Goal: Task Accomplishment & Management: Use online tool/utility

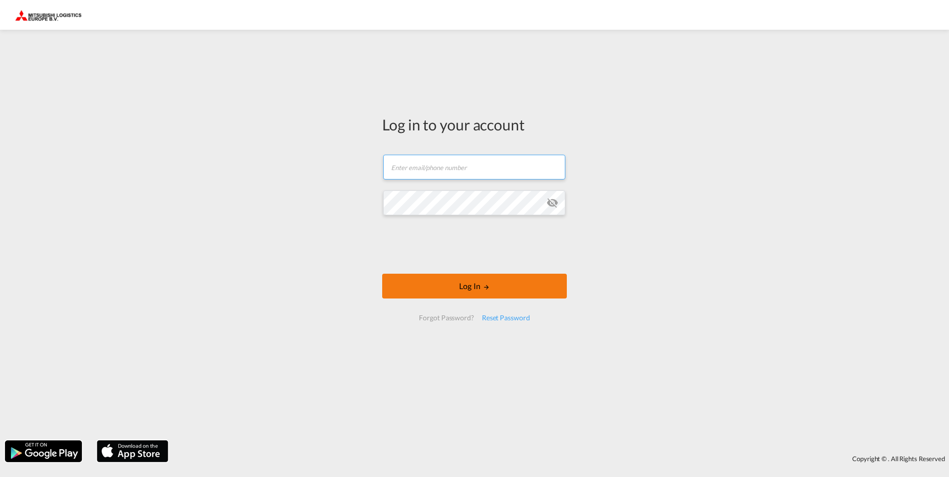
type input "[EMAIL_ADDRESS][DOMAIN_NAME]"
click at [477, 289] on button "Log In" at bounding box center [474, 286] width 185 height 25
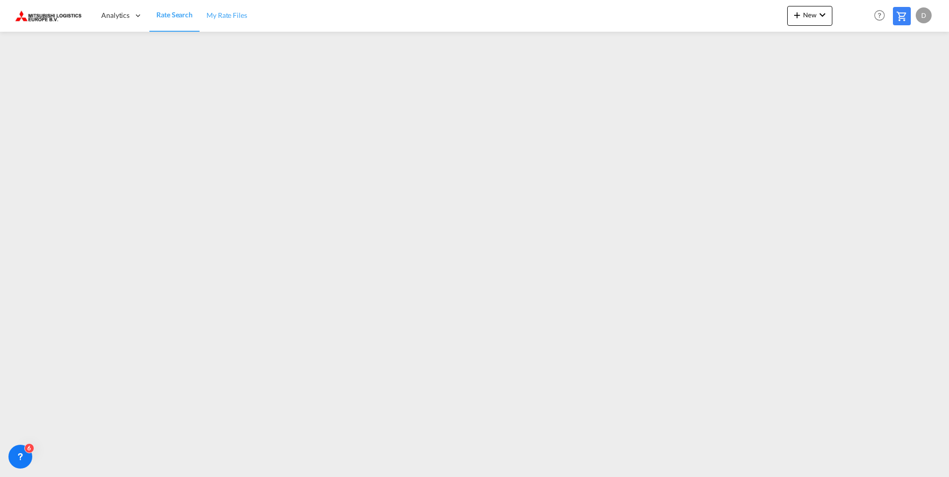
click at [224, 16] on span "My Rate Files" at bounding box center [226, 15] width 41 height 8
click at [823, 18] on md-icon "icon-chevron-down" at bounding box center [822, 15] width 12 height 12
click at [884, 77] on div "Ratesheet" at bounding box center [870, 74] width 61 height 25
click at [820, 17] on md-icon "icon-chevron-down" at bounding box center [822, 15] width 12 height 12
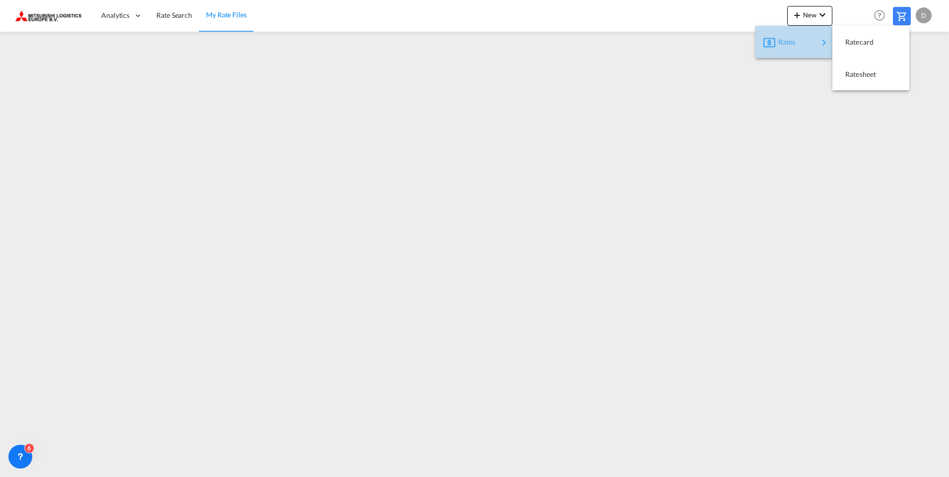
click at [800, 44] on div "Rates" at bounding box center [798, 42] width 40 height 25
click at [856, 75] on span "Ratesheet" at bounding box center [850, 75] width 11 height 20
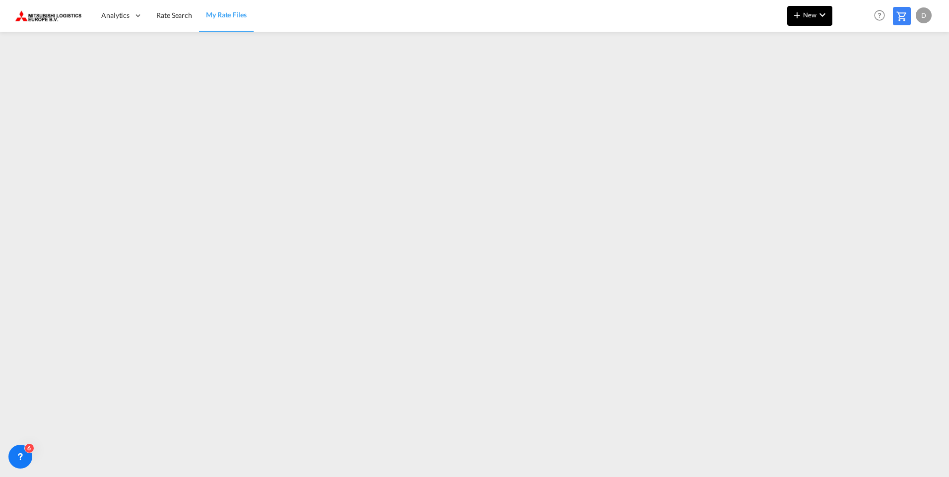
click at [813, 16] on span "New" at bounding box center [809, 15] width 37 height 8
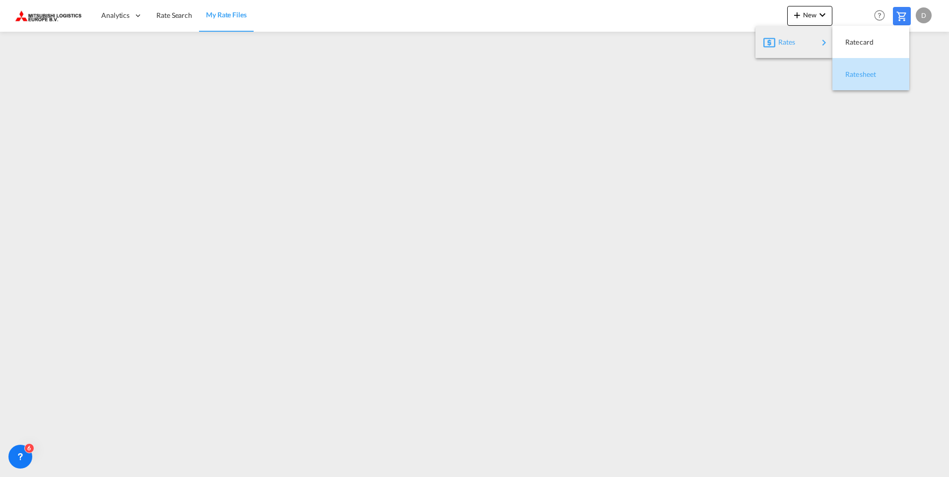
click at [866, 80] on div "Ratesheet" at bounding box center [863, 74] width 37 height 25
